Goal: Task Accomplishment & Management: Manage account settings

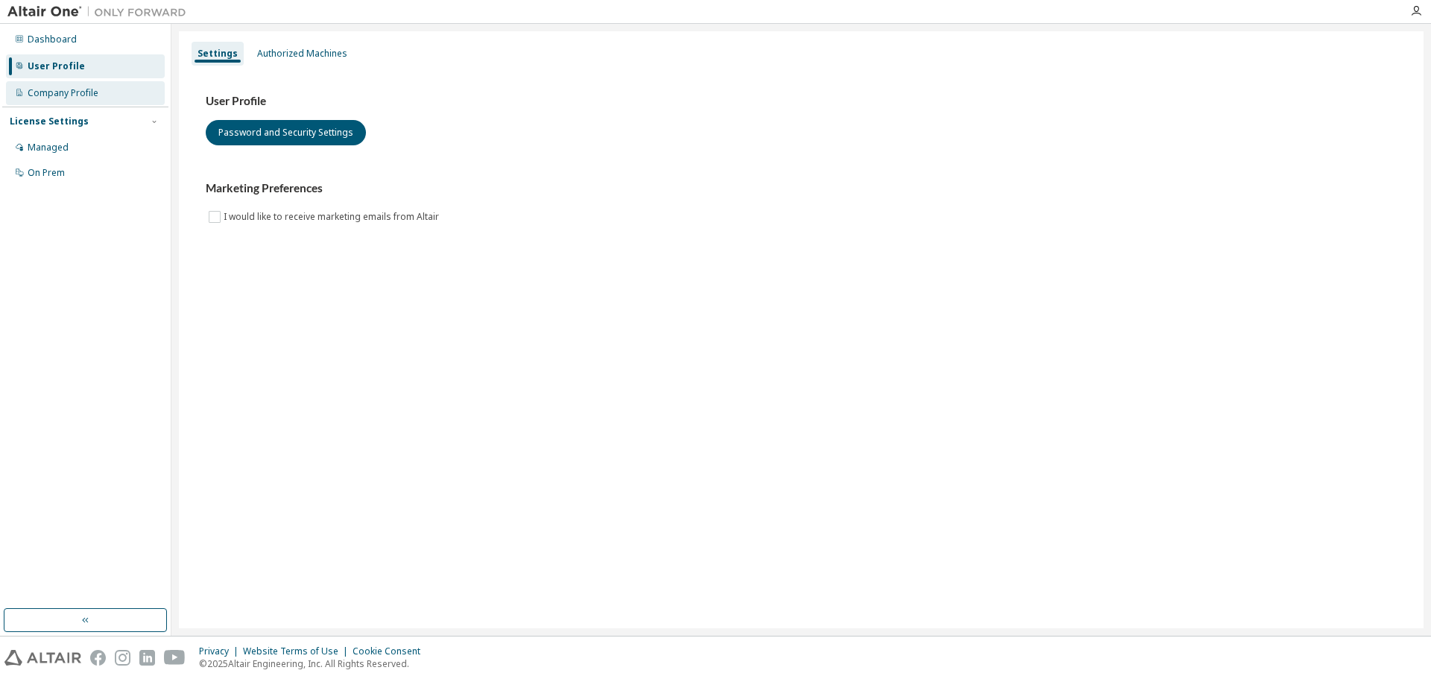
click at [73, 89] on div "Company Profile" at bounding box center [63, 93] width 71 height 12
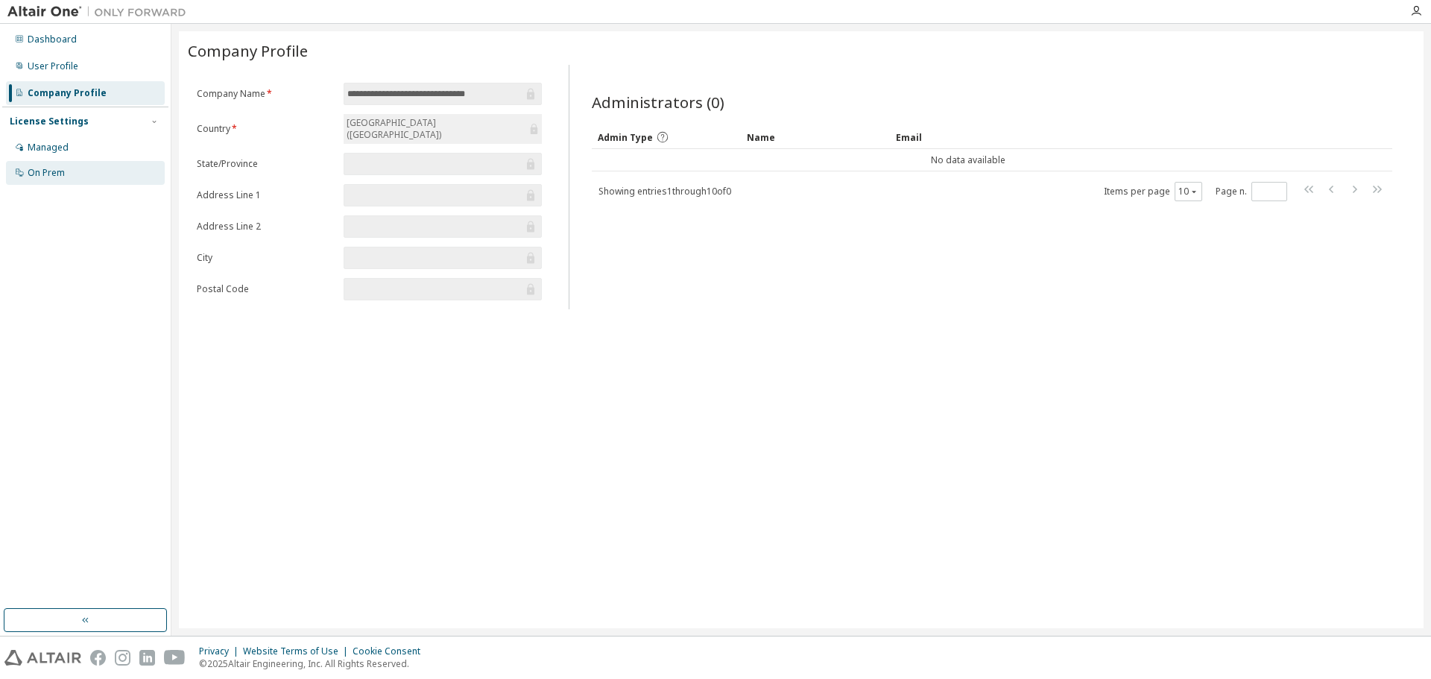
click at [54, 172] on div "On Prem" at bounding box center [46, 173] width 37 height 12
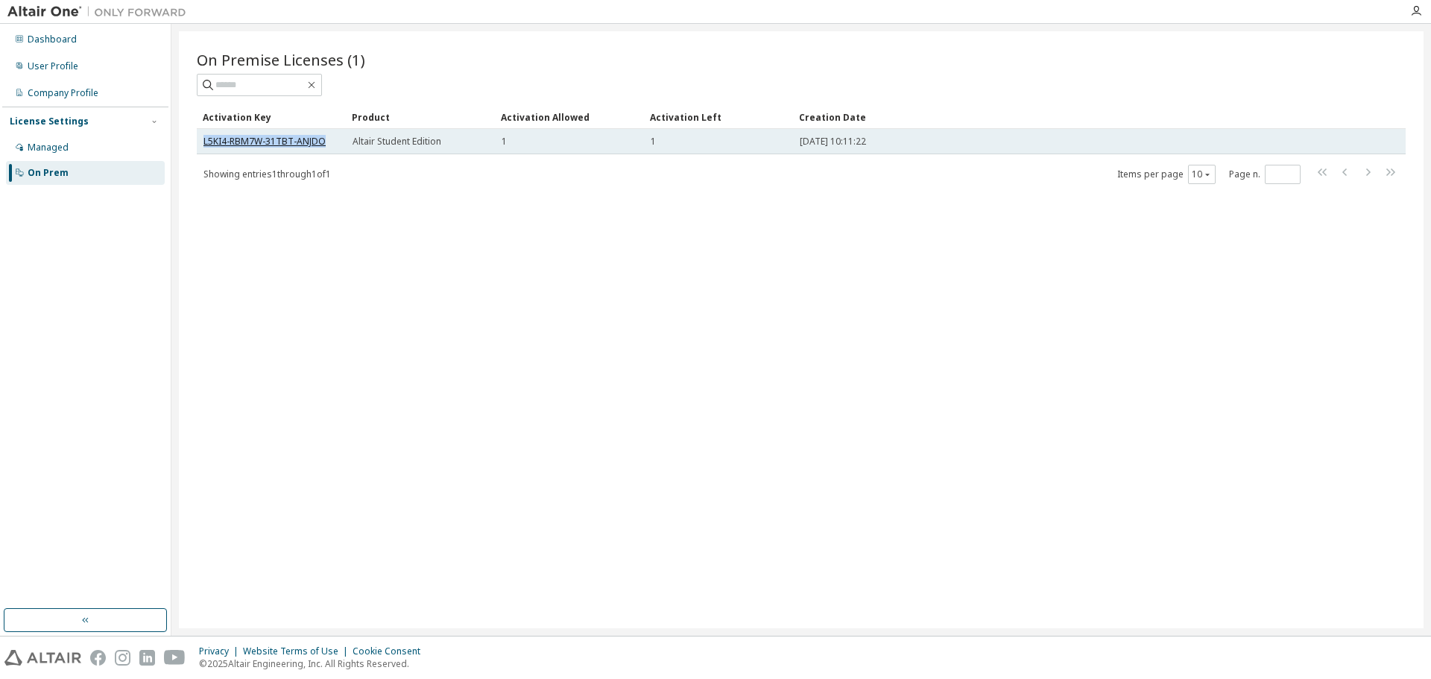
drag, startPoint x: 329, startPoint y: 138, endPoint x: 203, endPoint y: 141, distance: 125.2
click at [203, 141] on div "L5KI4-RBM7W-31TBT-ANJDO" at bounding box center [271, 142] width 136 height 12
copy link "L5KI4-RBM7W-31TBT-ANJDO"
click at [270, 138] on link "L5KI4-RBM7W-31TBT-ANJDO" at bounding box center [264, 141] width 122 height 13
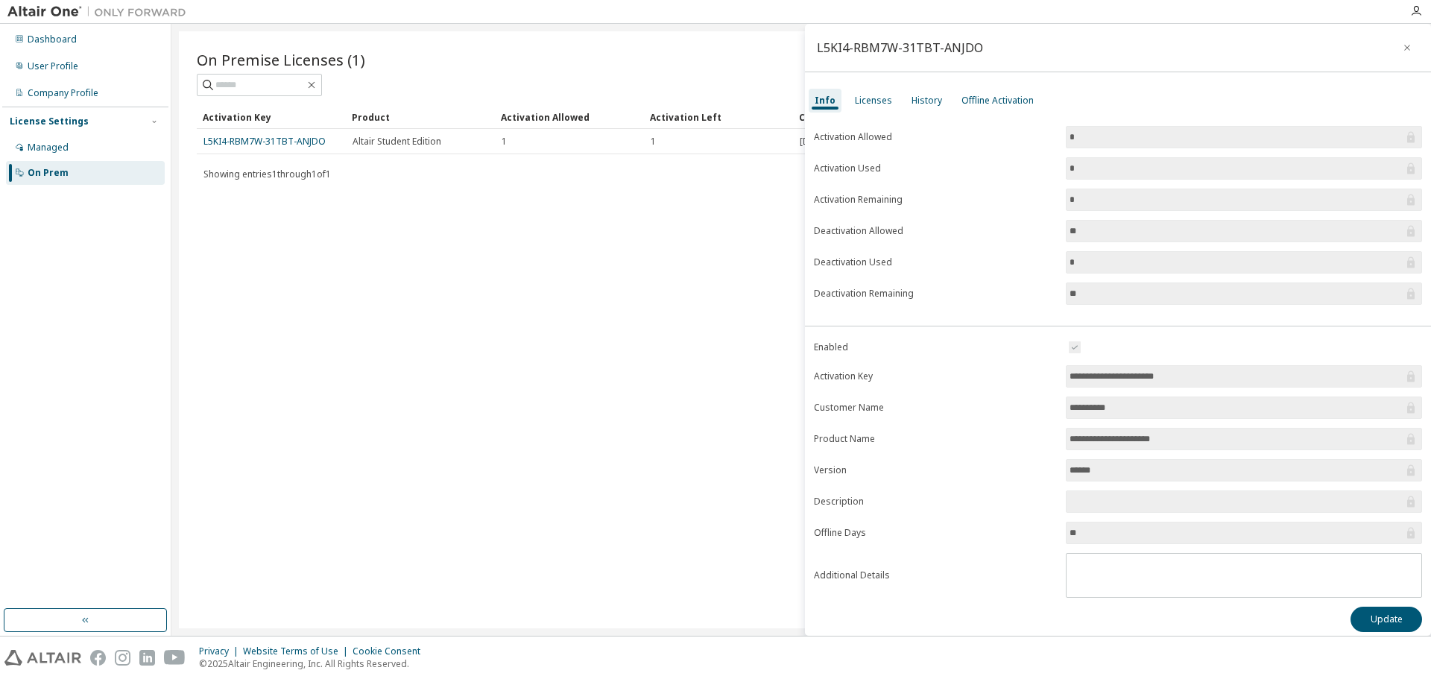
scroll to position [8, 0]
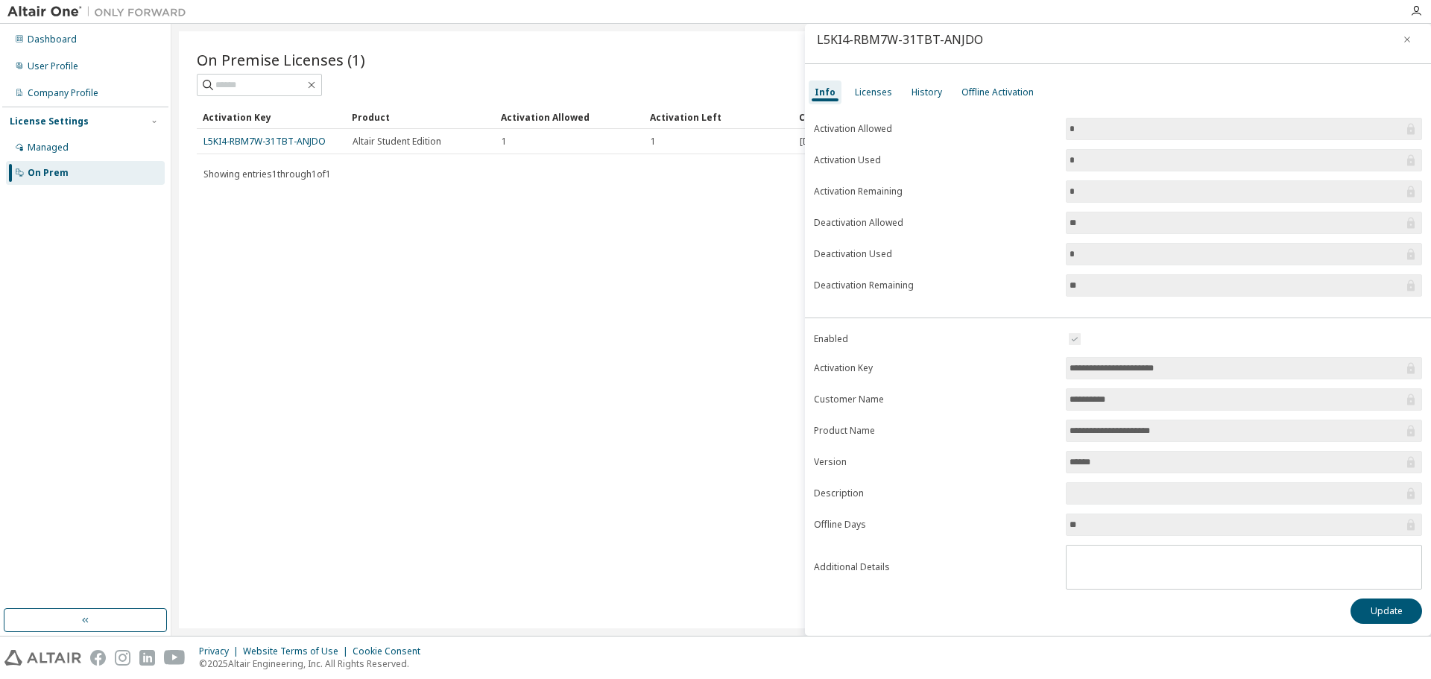
click at [297, 174] on span "Showing entries 1 through 1 of 1" at bounding box center [266, 174] width 127 height 13
click at [64, 142] on div "Managed" at bounding box center [48, 148] width 41 height 12
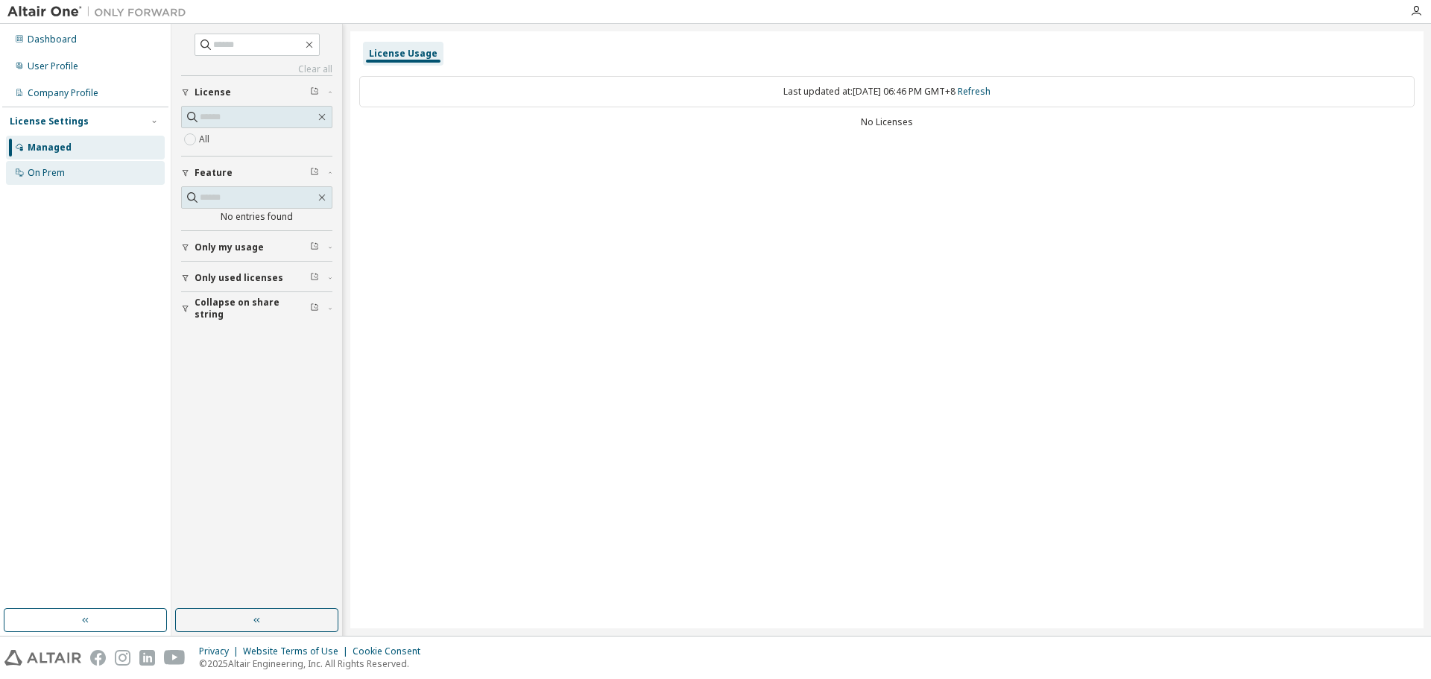
click at [53, 162] on div "On Prem" at bounding box center [85, 173] width 159 height 24
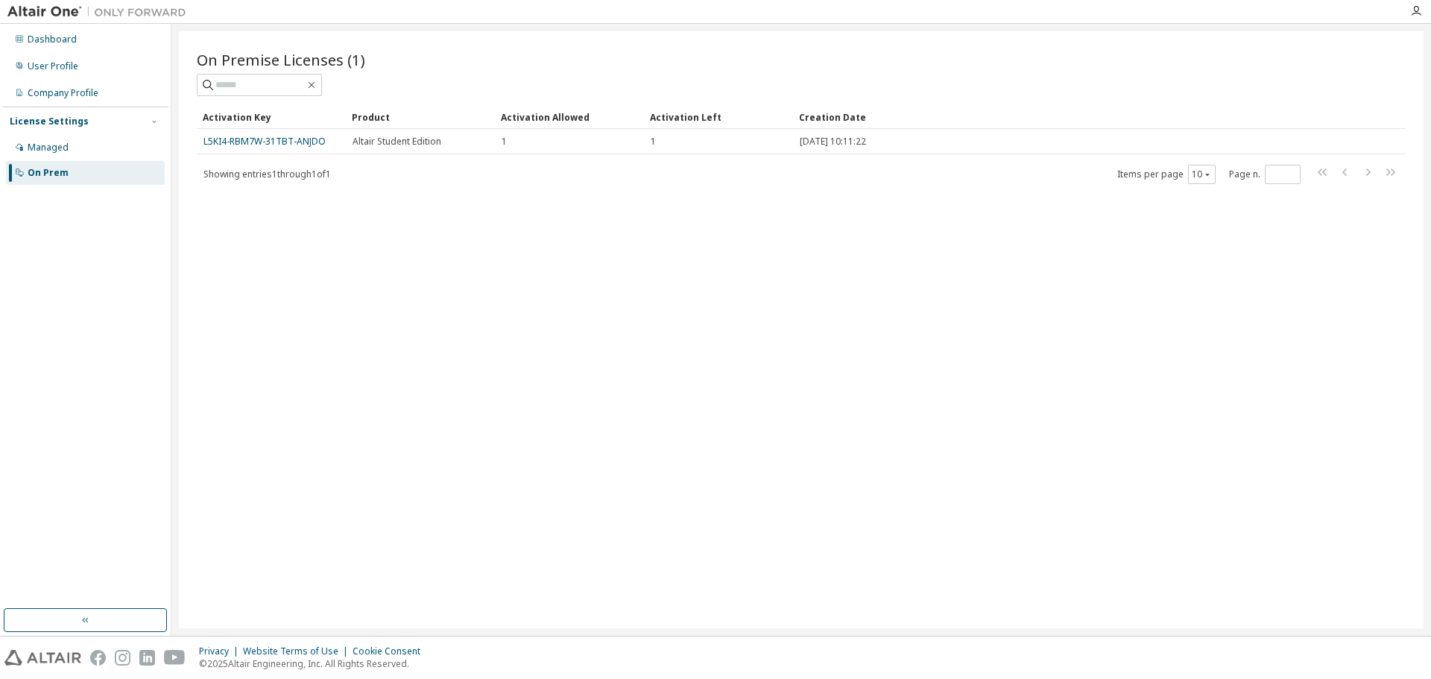
click at [255, 163] on div "Showing entries 1 through 1 of 1 Items per page 10 Page n. *" at bounding box center [801, 174] width 1209 height 22
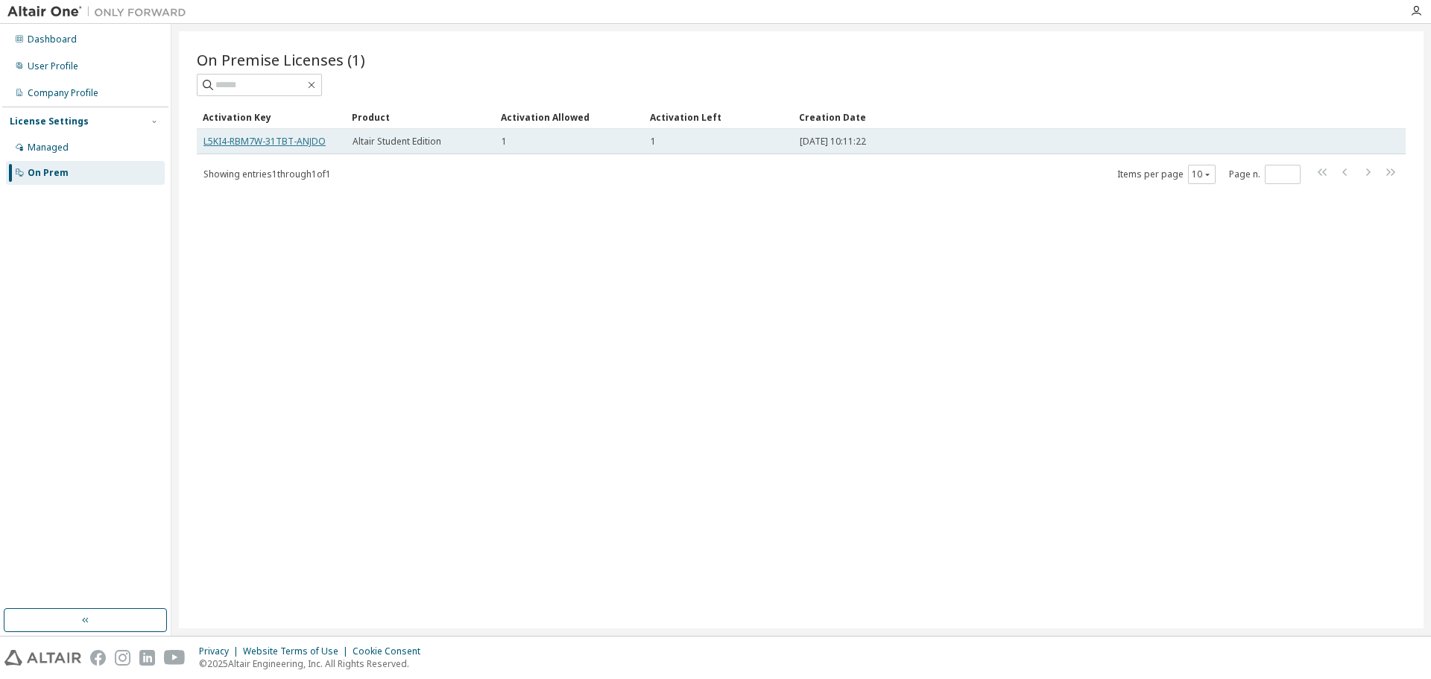
click at [301, 145] on link "L5KI4-RBM7W-31TBT-ANJDO" at bounding box center [264, 141] width 122 height 13
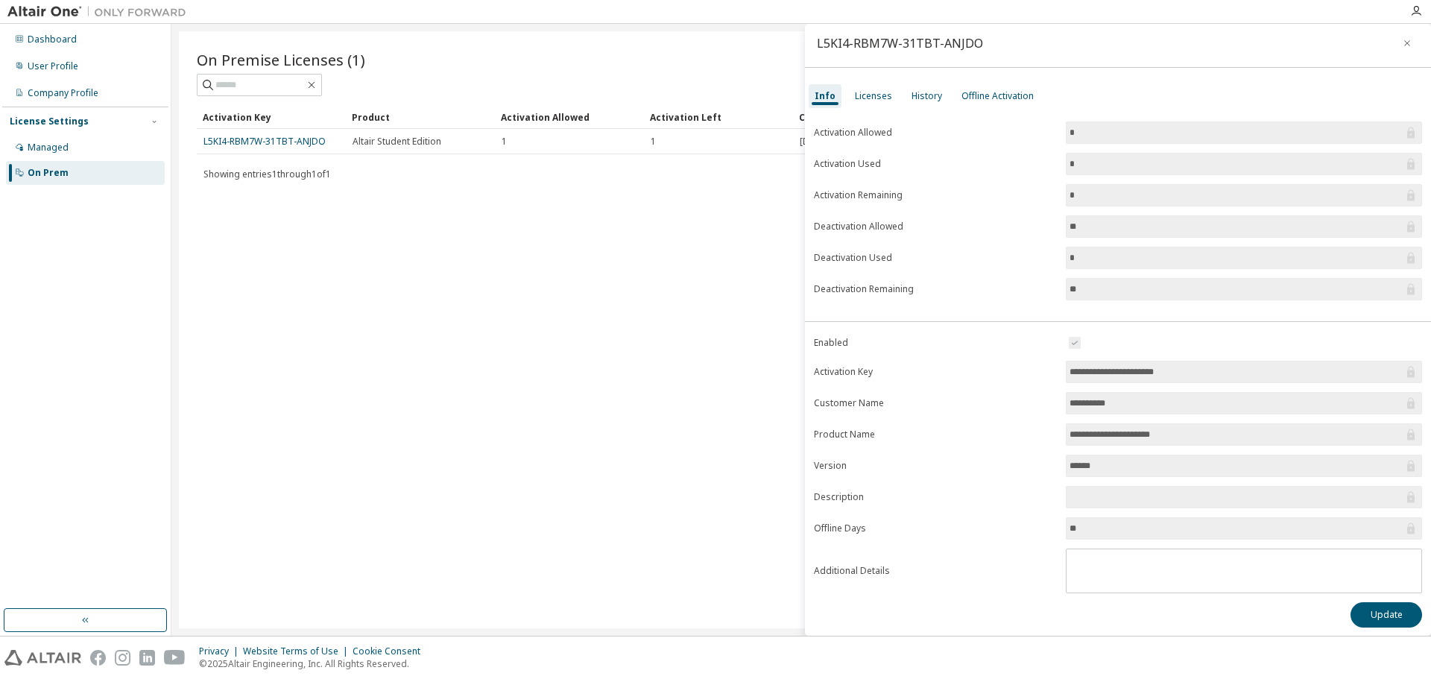
scroll to position [8, 0]
drag, startPoint x: 1121, startPoint y: 457, endPoint x: 1066, endPoint y: 457, distance: 55.1
click at [1069, 457] on input "******" at bounding box center [1236, 462] width 334 height 15
click at [1138, 464] on input "******" at bounding box center [1236, 462] width 334 height 15
click at [972, 368] on label "Activation Key" at bounding box center [935, 368] width 243 height 12
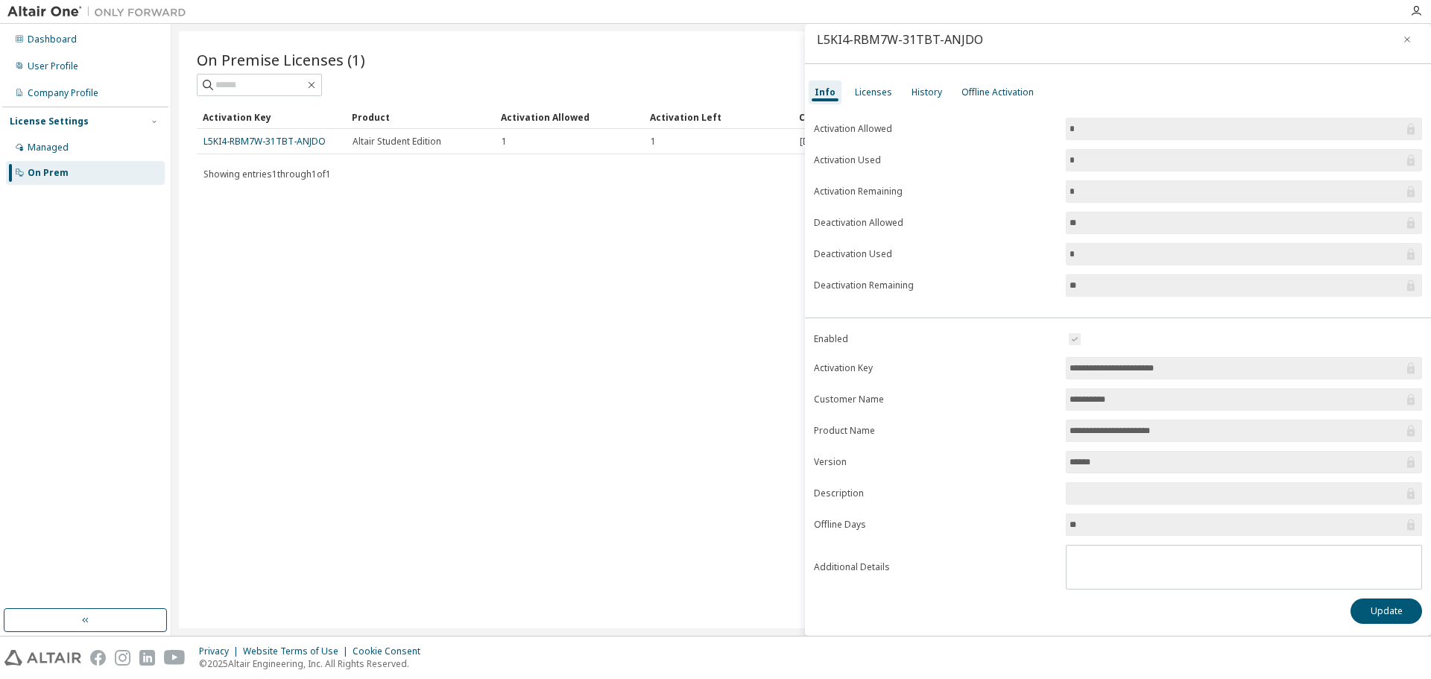
scroll to position [0, 0]
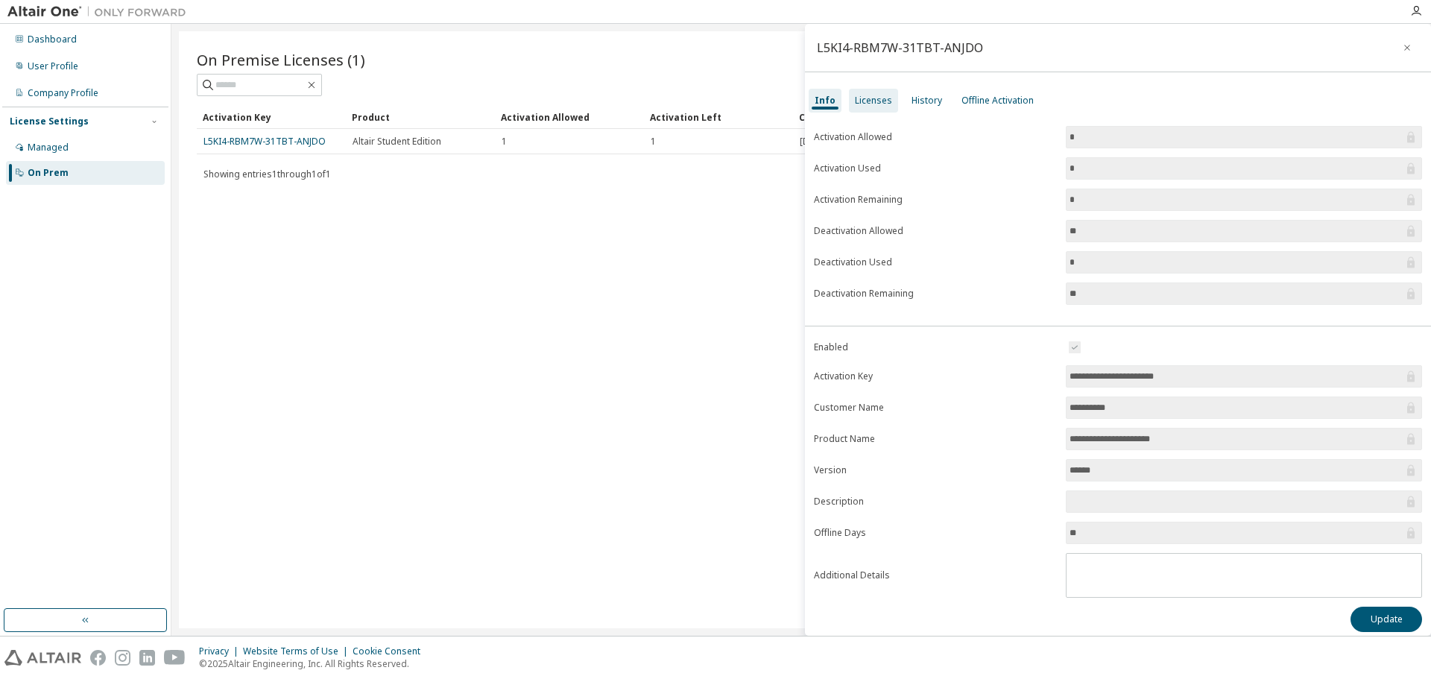
click at [872, 95] on div "Licenses" at bounding box center [873, 101] width 37 height 12
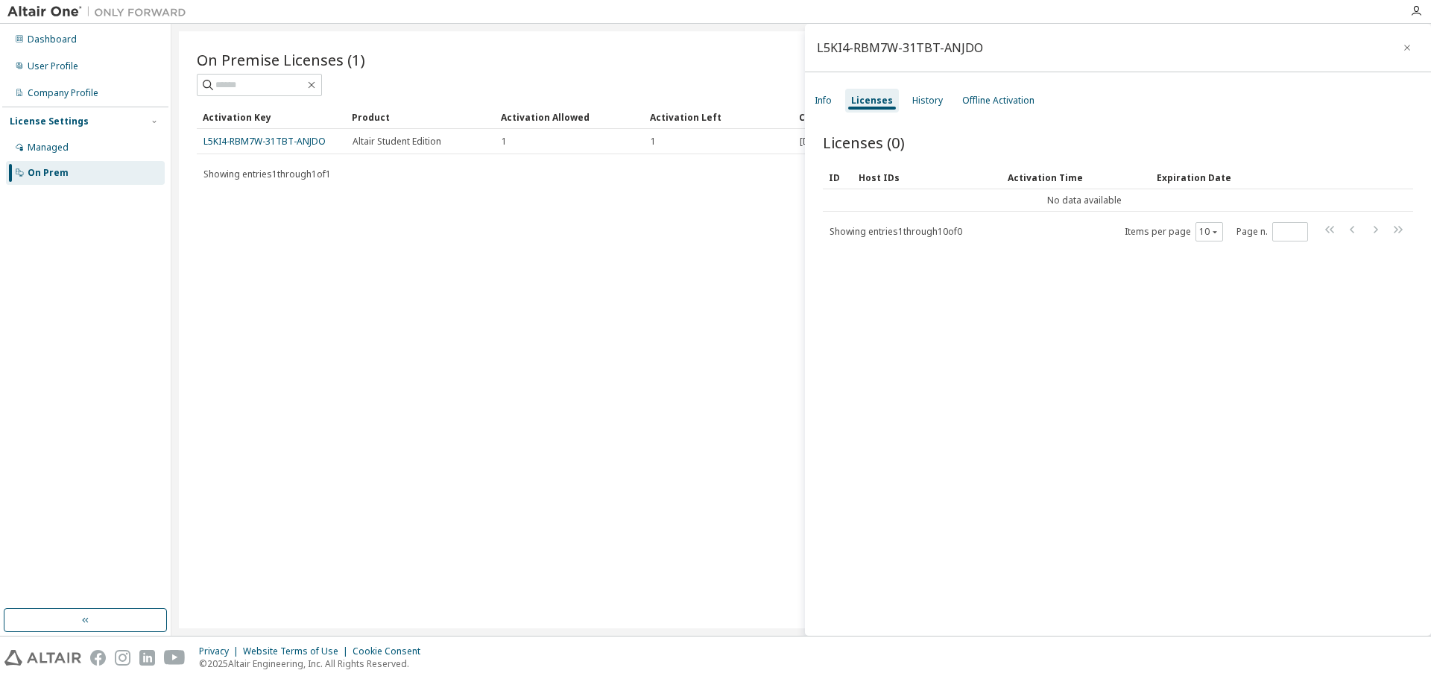
click at [36, 133] on div "License Settings Managed On Prem" at bounding box center [85, 147] width 166 height 80
click at [30, 147] on div "Managed" at bounding box center [48, 148] width 41 height 12
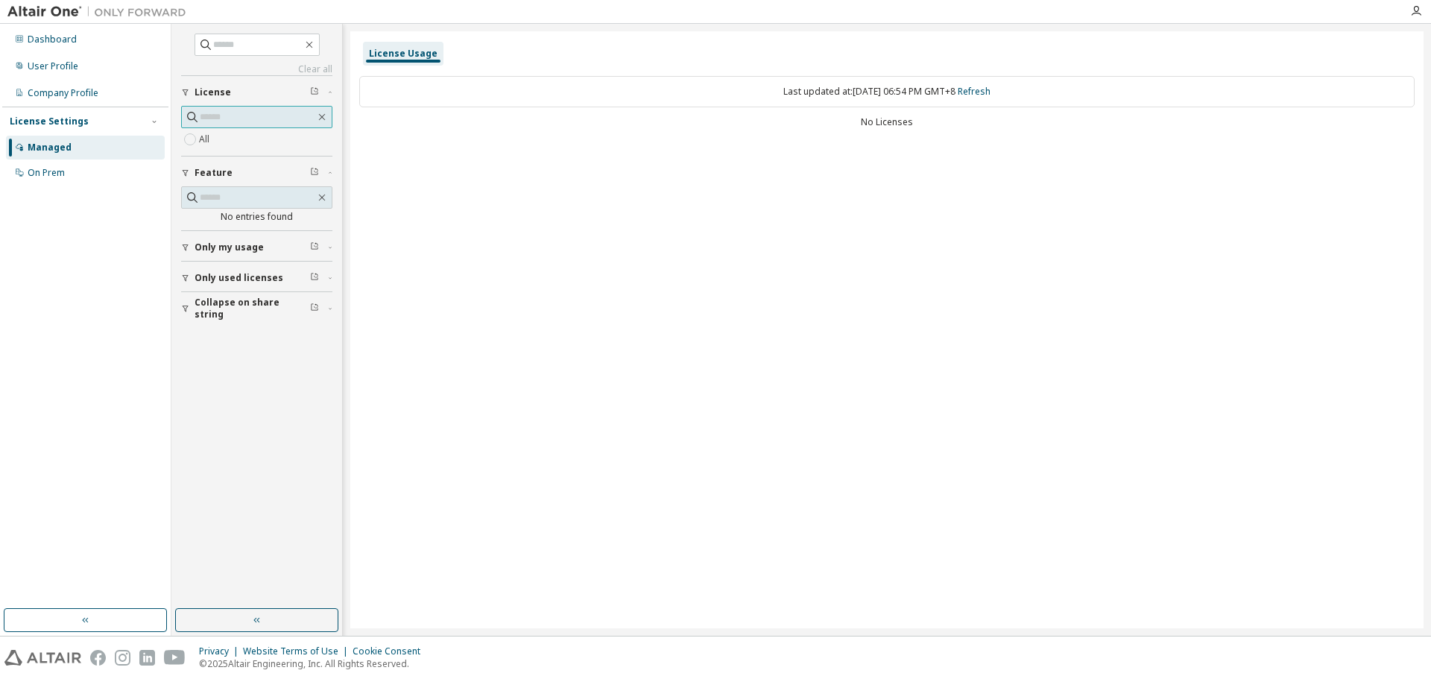
click at [238, 119] on input "text" at bounding box center [257, 117] width 115 height 15
paste input "**********"
type input "**********"
click at [224, 110] on input "**********" at bounding box center [257, 117] width 116 height 15
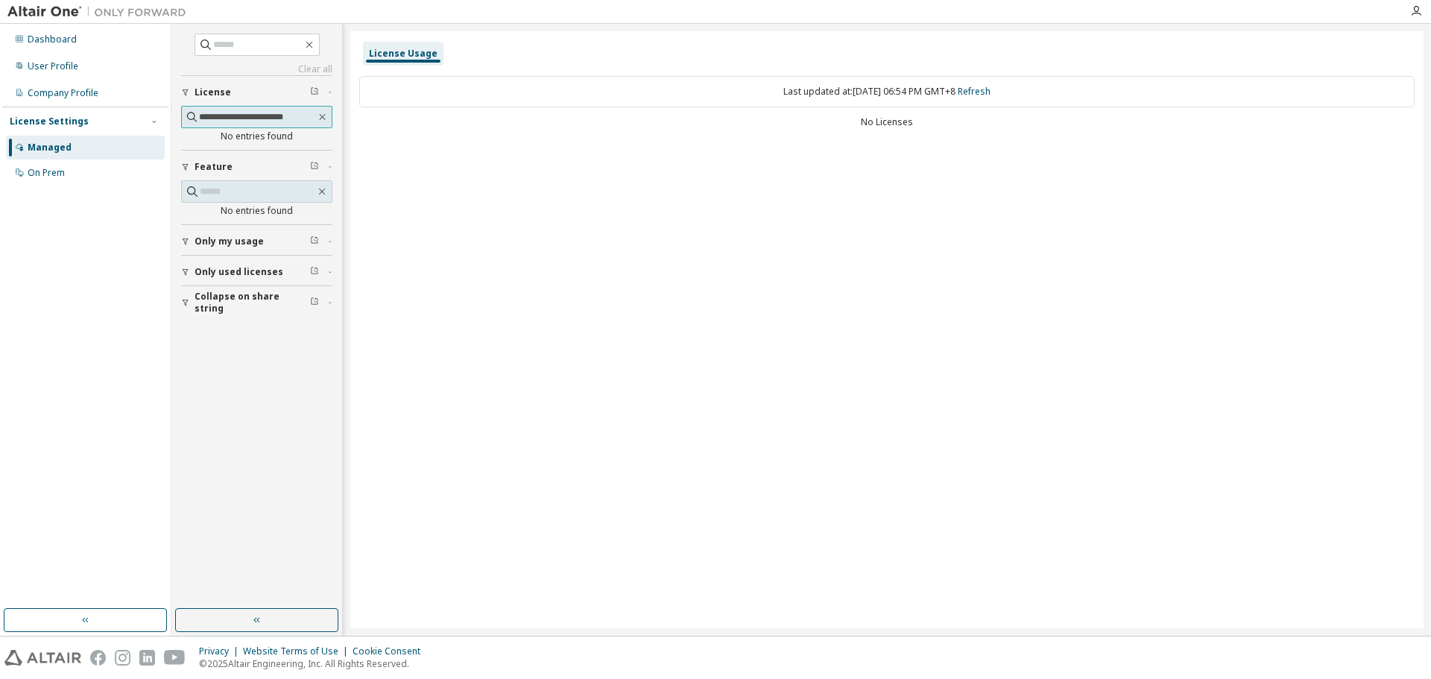
scroll to position [0, 0]
click at [313, 86] on icon "button" at bounding box center [314, 90] width 9 height 9
click at [308, 113] on input "**********" at bounding box center [257, 117] width 116 height 15
click at [853, 92] on div "Last updated at: [DATE] 06:54 PM GMT+8 Refresh" at bounding box center [886, 91] width 1055 height 31
click at [250, 237] on span "Only my usage" at bounding box center [228, 241] width 69 height 12
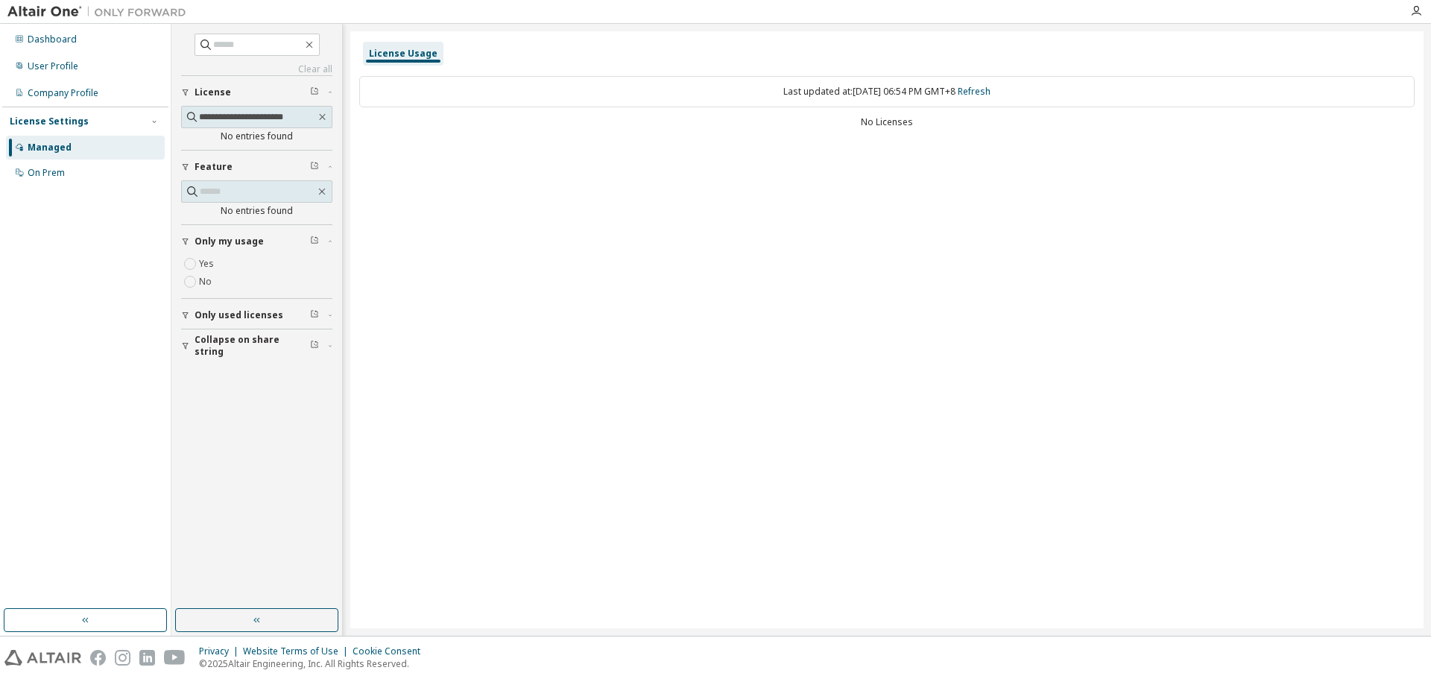
click at [222, 260] on div "Yes No" at bounding box center [256, 273] width 151 height 36
click at [228, 306] on button "Only used licenses" at bounding box center [256, 315] width 151 height 33
click at [209, 335] on label "Yes" at bounding box center [208, 338] width 18 height 18
click at [215, 379] on button "Collapse on share string" at bounding box center [256, 389] width 151 height 33
drag, startPoint x: 69, startPoint y: 177, endPoint x: 75, endPoint y: 173, distance: 8.1
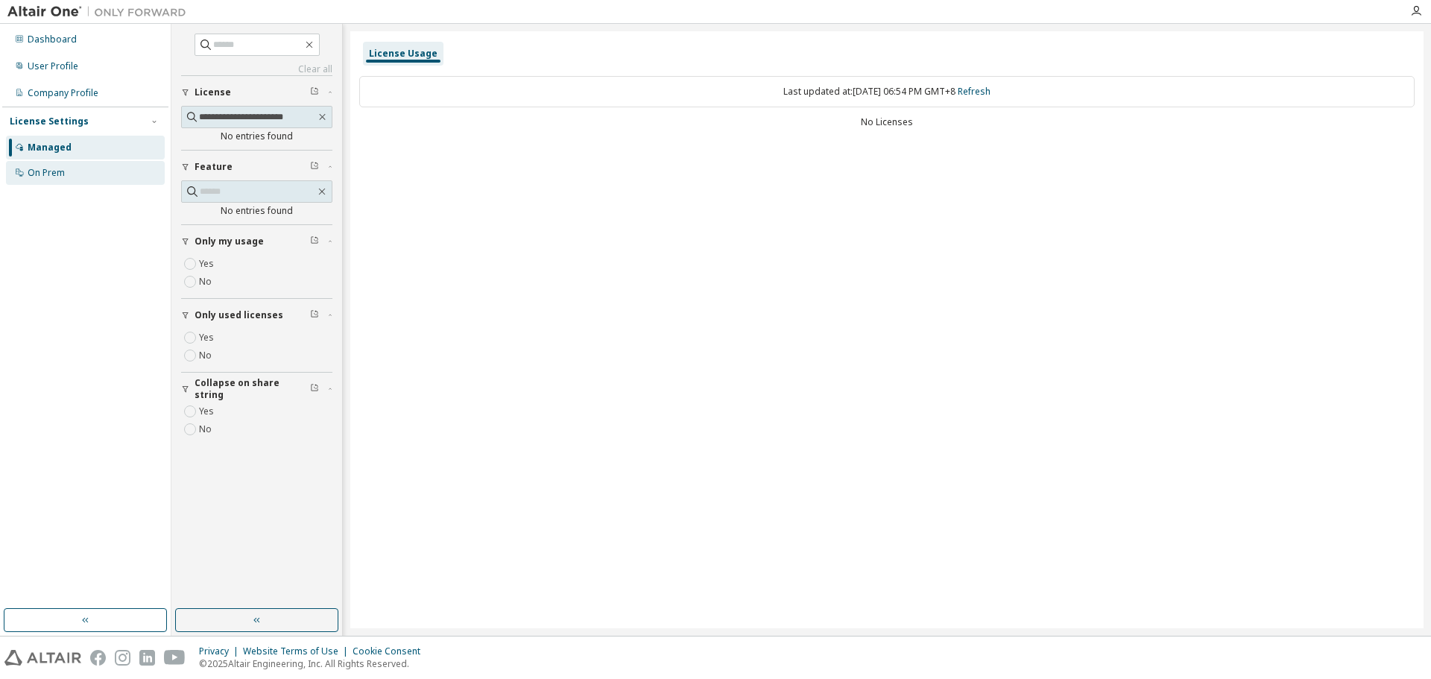
click at [69, 177] on div "On Prem" at bounding box center [85, 173] width 159 height 24
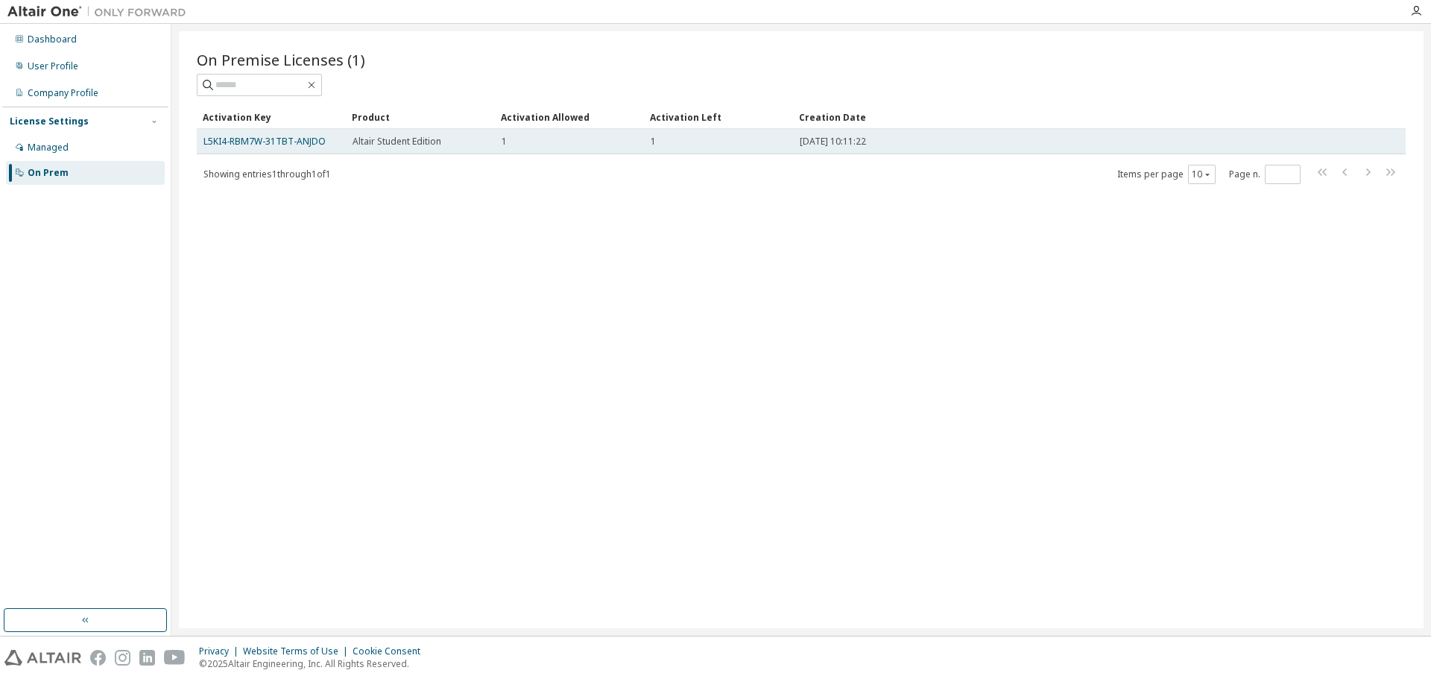
click at [329, 139] on div "L5KI4-RBM7W-31TBT-ANJDO" at bounding box center [271, 142] width 136 height 12
click at [276, 152] on td "L5KI4-RBM7W-31TBT-ANJDO" at bounding box center [271, 141] width 149 height 25
click at [276, 143] on link "L5KI4-RBM7W-31TBT-ANJDO" at bounding box center [264, 141] width 122 height 13
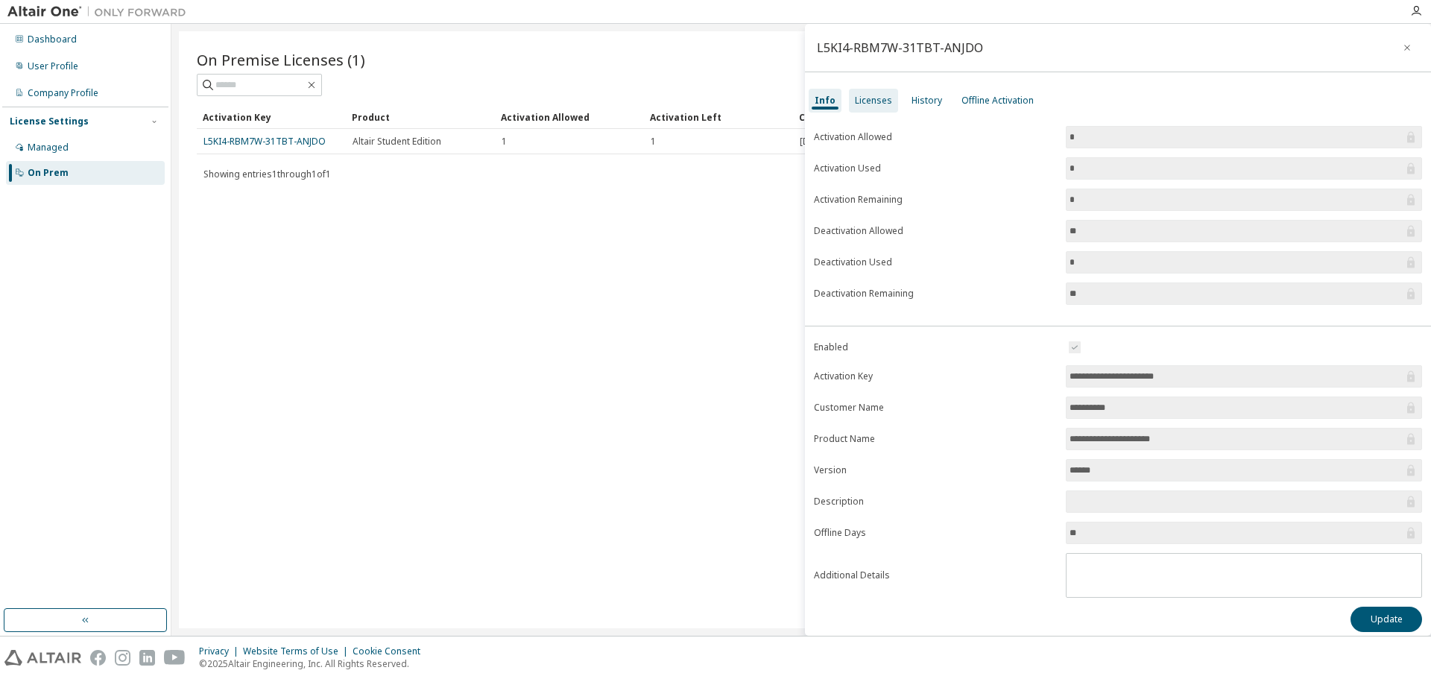
click at [887, 107] on div "Licenses" at bounding box center [873, 101] width 49 height 24
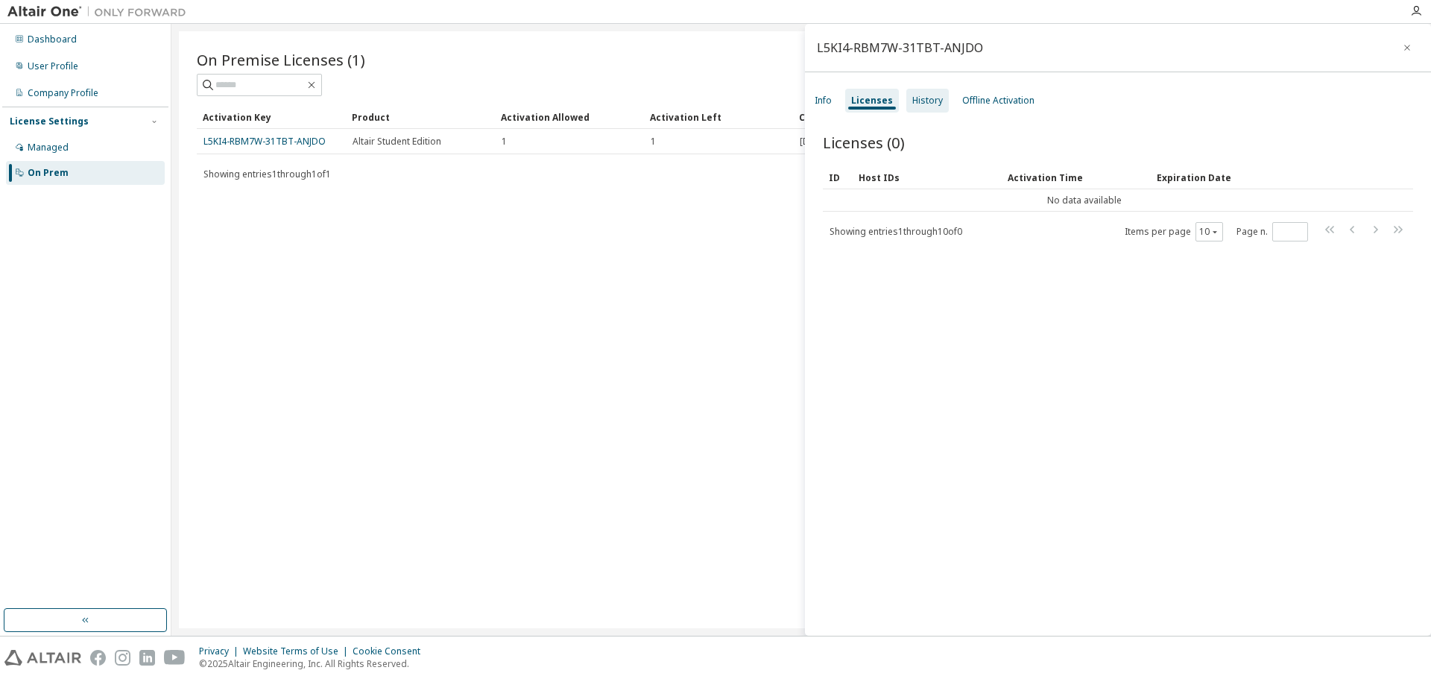
click at [924, 110] on div "History" at bounding box center [927, 101] width 42 height 24
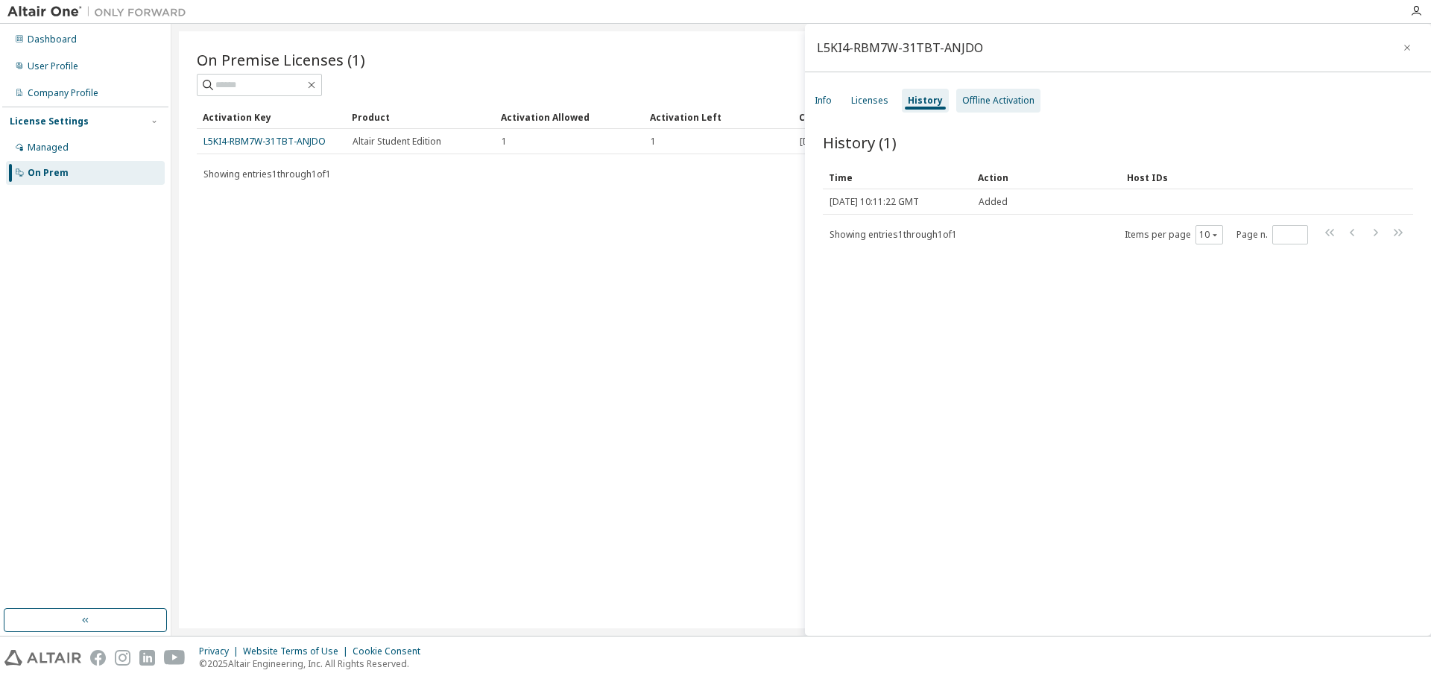
click at [972, 92] on div "Offline Activation" at bounding box center [998, 101] width 84 height 24
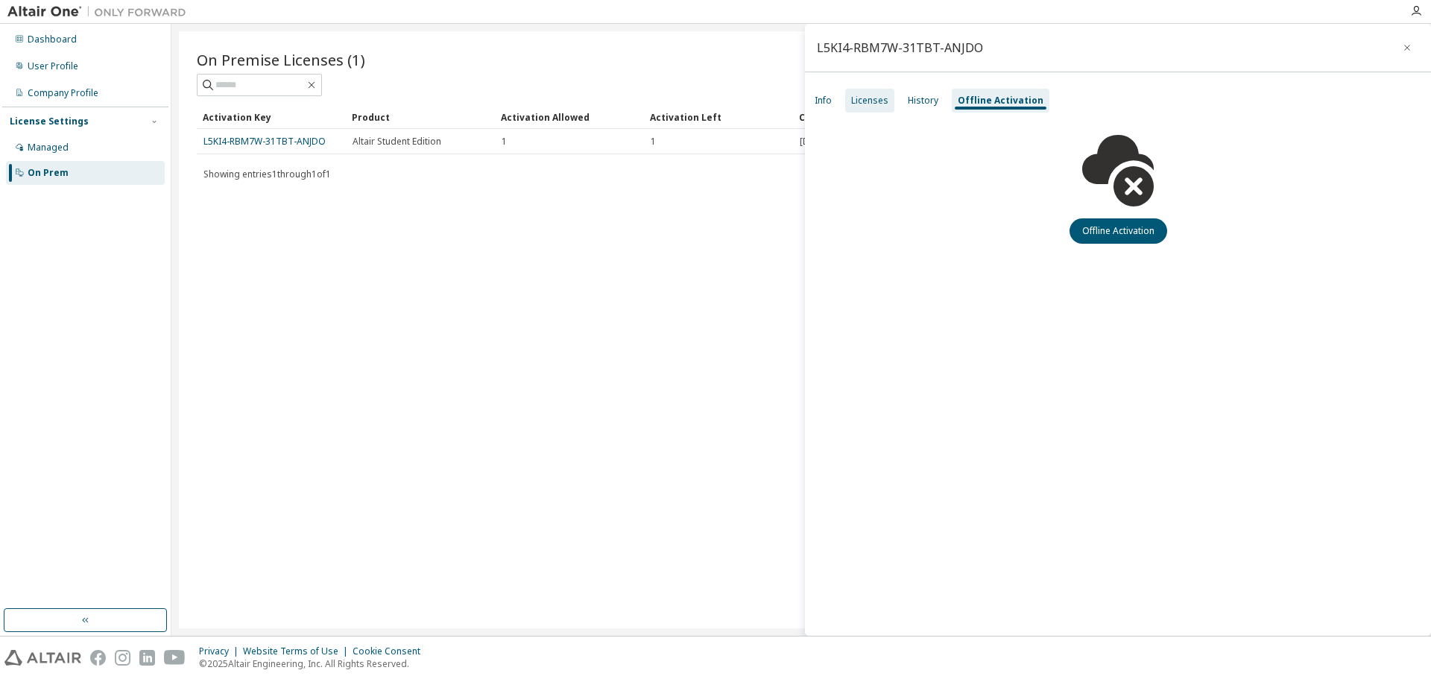
click at [889, 104] on div "Licenses" at bounding box center [869, 101] width 49 height 24
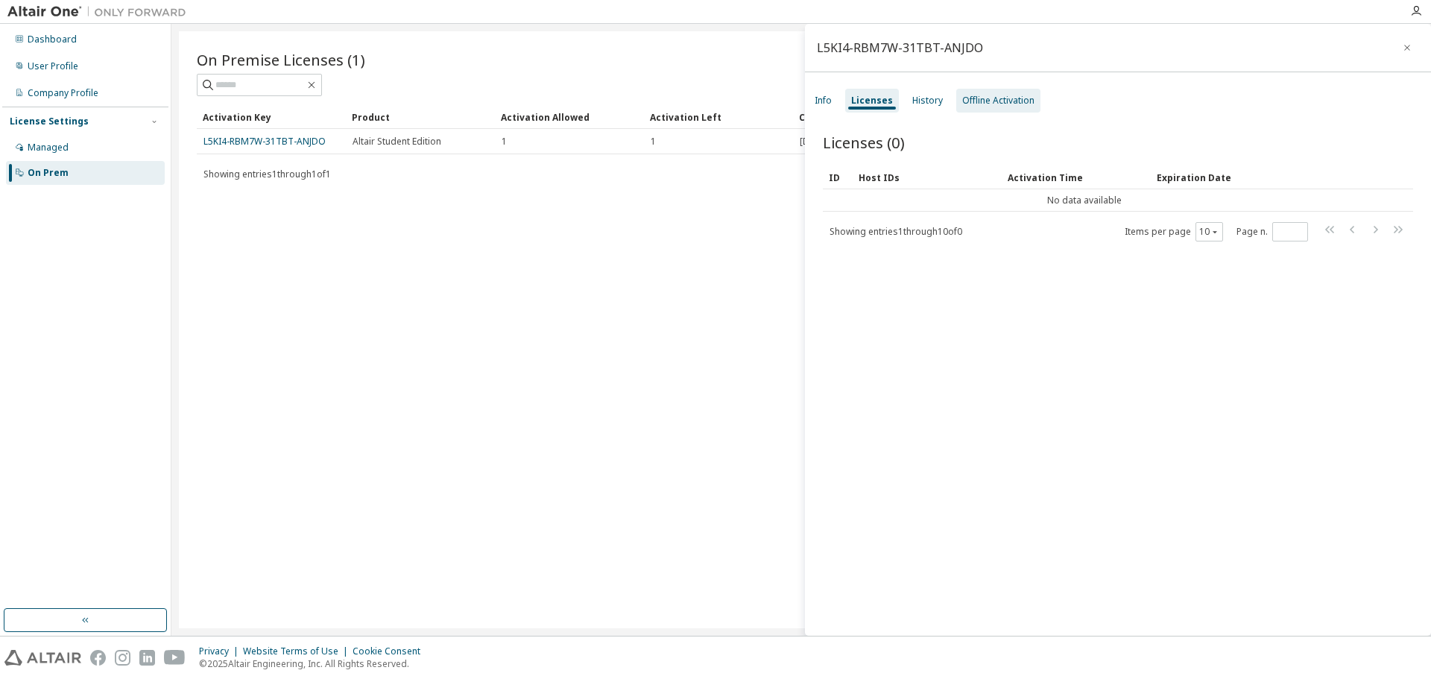
click at [966, 98] on div "Offline Activation" at bounding box center [998, 101] width 72 height 12
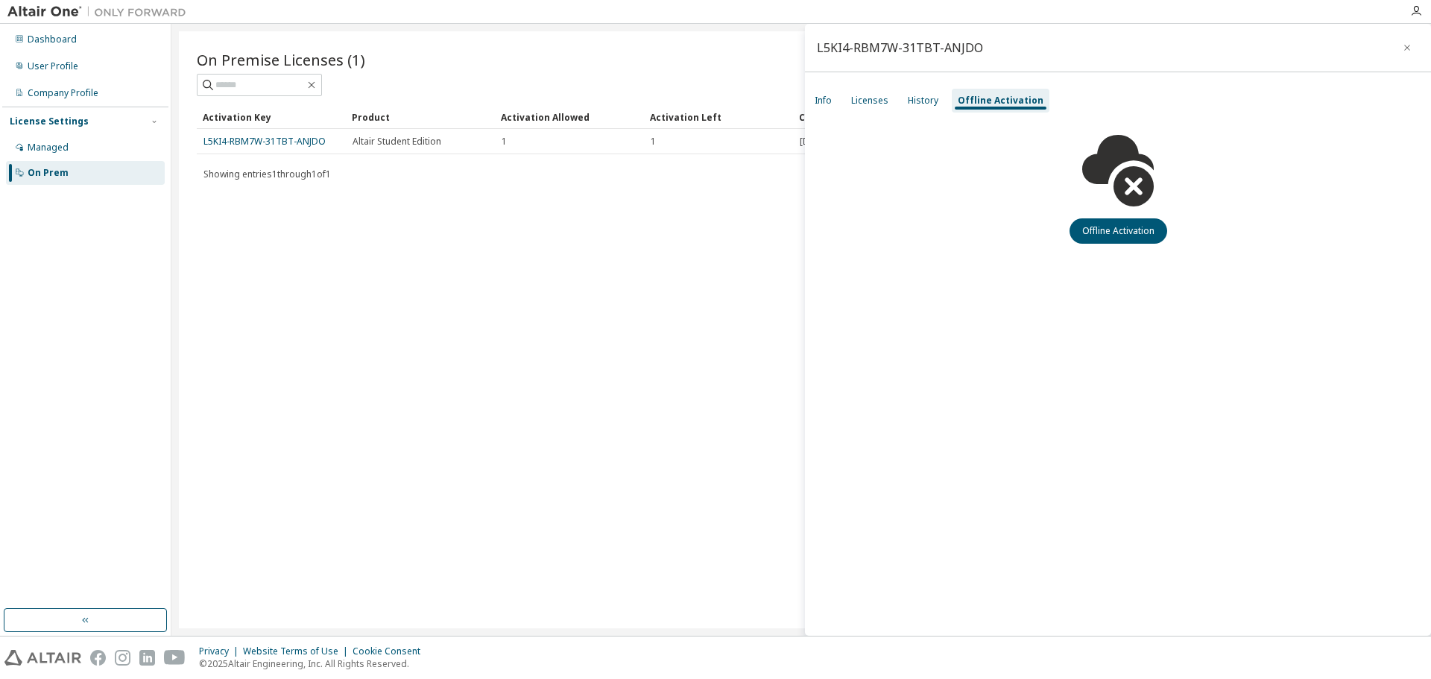
click at [1177, 226] on div "Offline Activation" at bounding box center [1118, 179] width 626 height 130
click at [1155, 230] on button "Offline Activation" at bounding box center [1118, 230] width 98 height 25
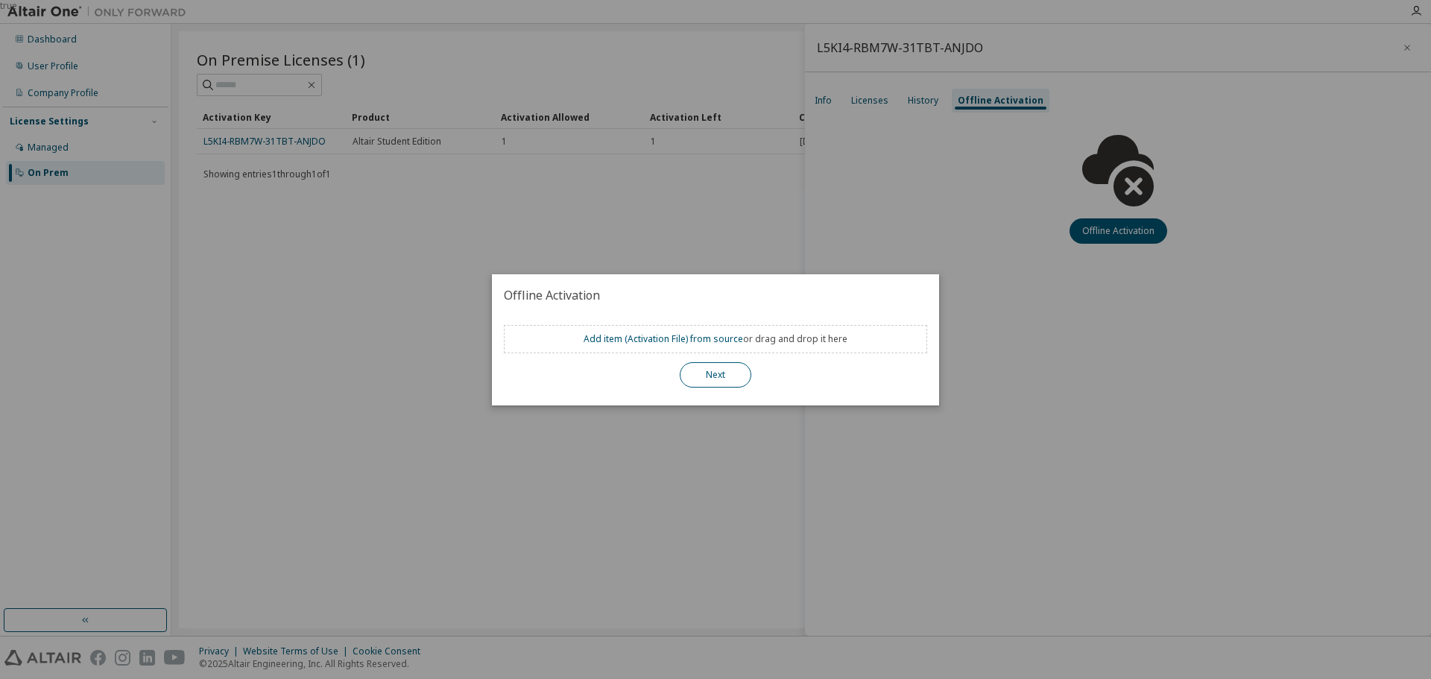
click at [737, 368] on button "Next" at bounding box center [716, 374] width 72 height 25
click at [983, 150] on div "true" at bounding box center [715, 339] width 1431 height 679
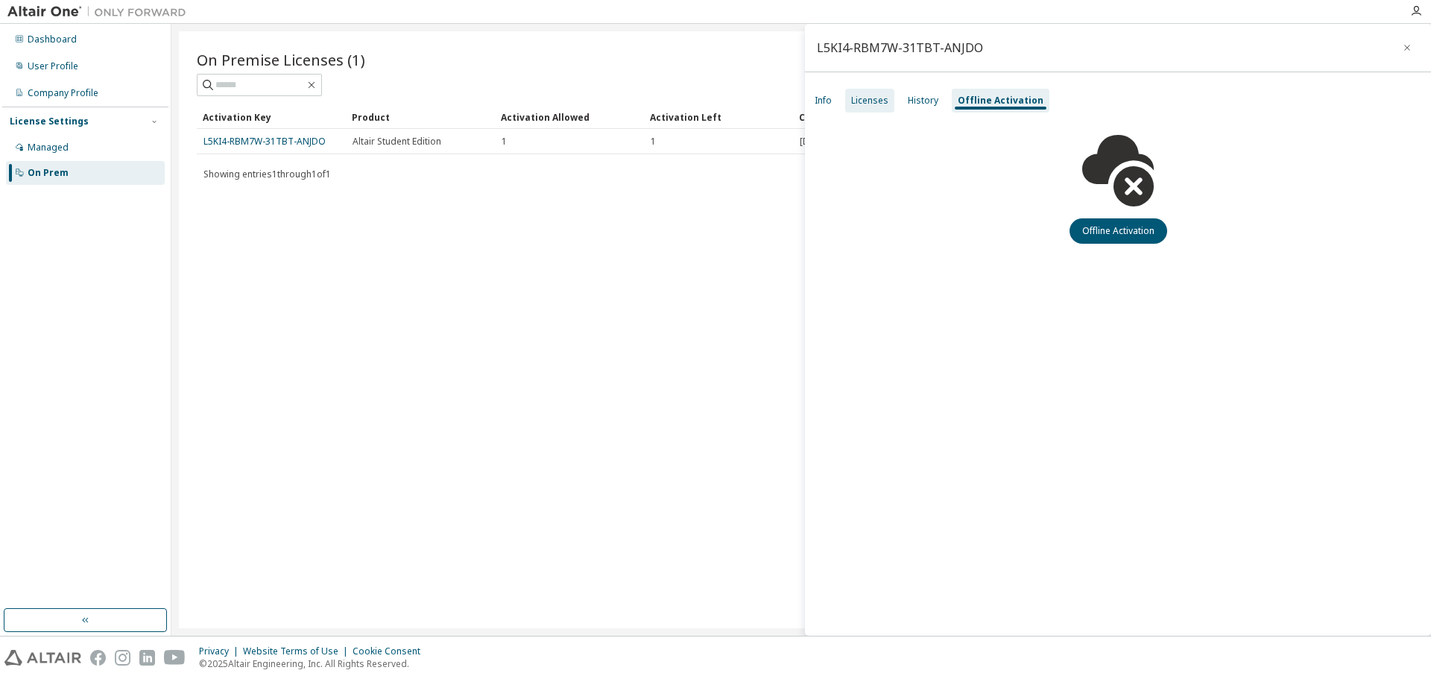
click at [867, 106] on div "Licenses" at bounding box center [869, 101] width 37 height 12
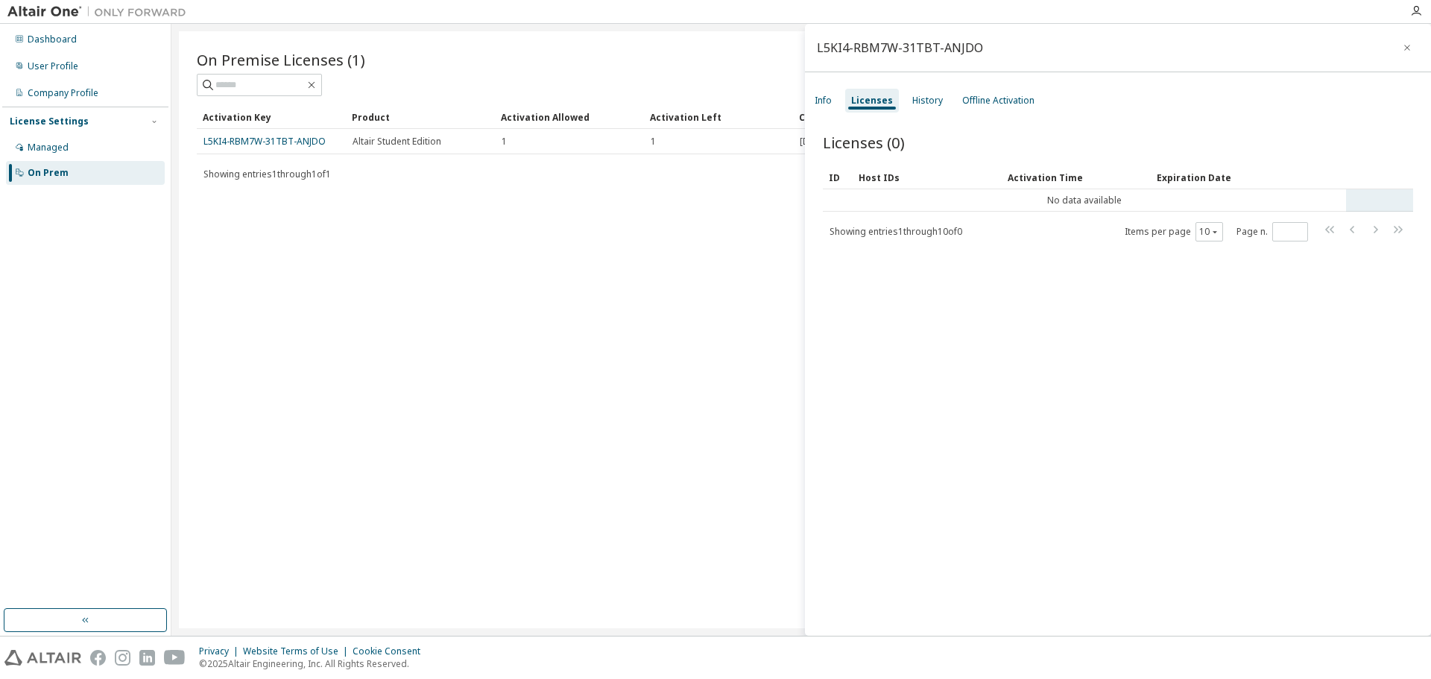
click at [863, 196] on td "No data available" at bounding box center [1084, 200] width 523 height 22
click at [75, 40] on div "Dashboard" at bounding box center [85, 40] width 159 height 24
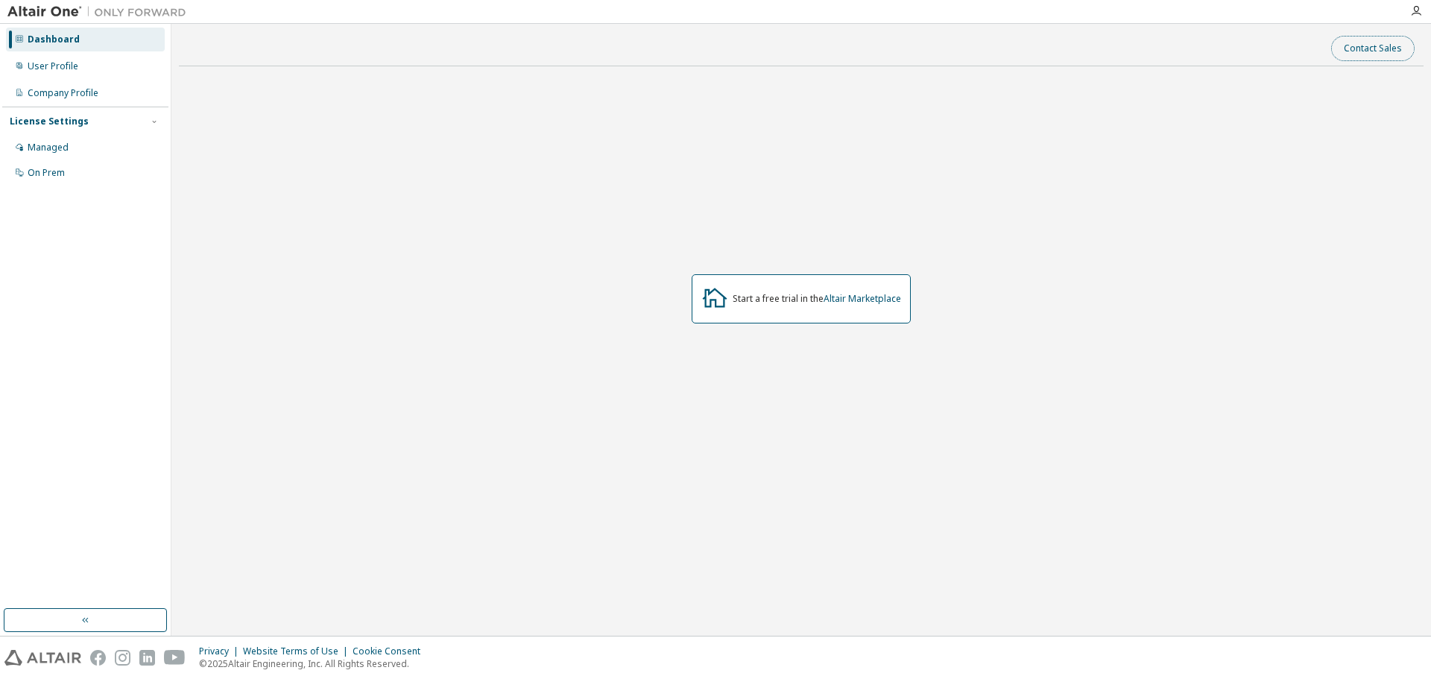
click at [1346, 60] on button "Contact Sales" at bounding box center [1372, 48] width 83 height 25
